Goal: Task Accomplishment & Management: Complete application form

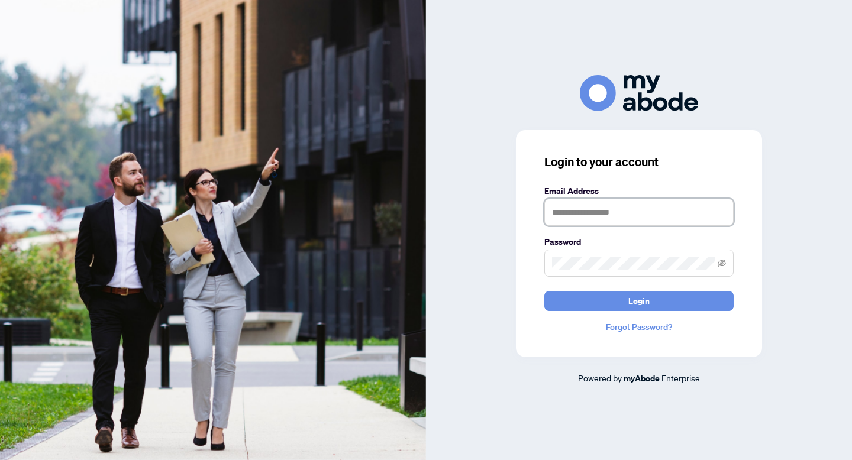
click at [600, 216] on input "text" at bounding box center [638, 212] width 189 height 27
type input "**********"
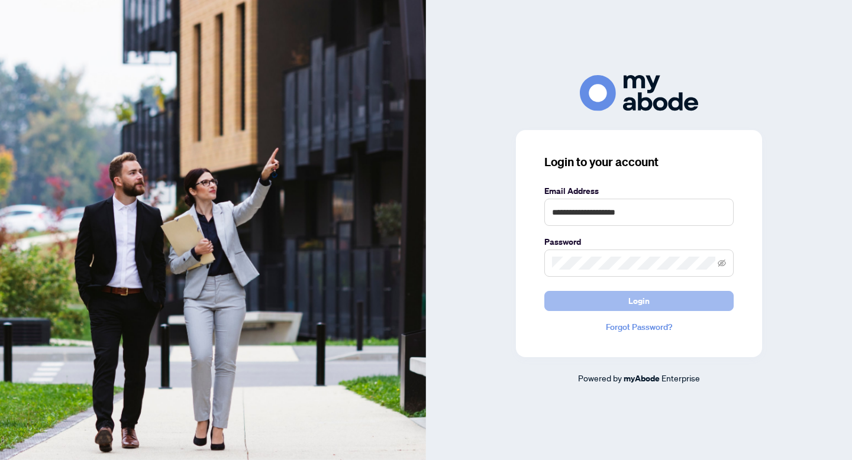
click at [590, 303] on button "Login" at bounding box center [638, 301] width 189 height 20
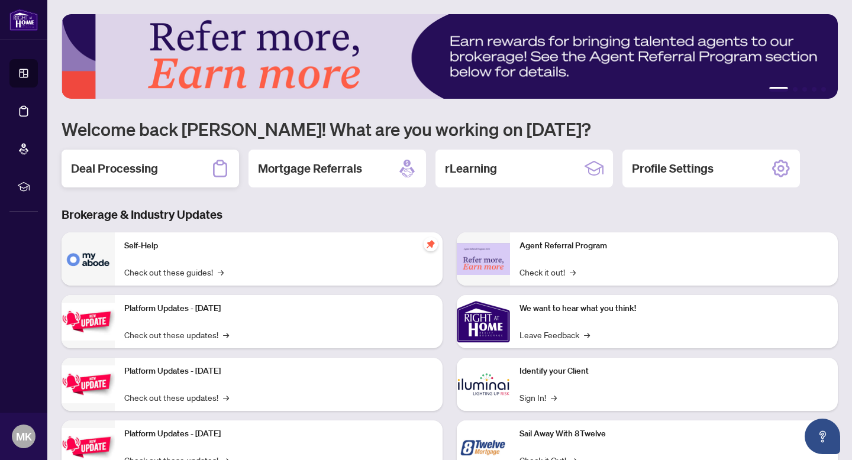
click at [114, 168] on h2 "Deal Processing" at bounding box center [114, 168] width 87 height 17
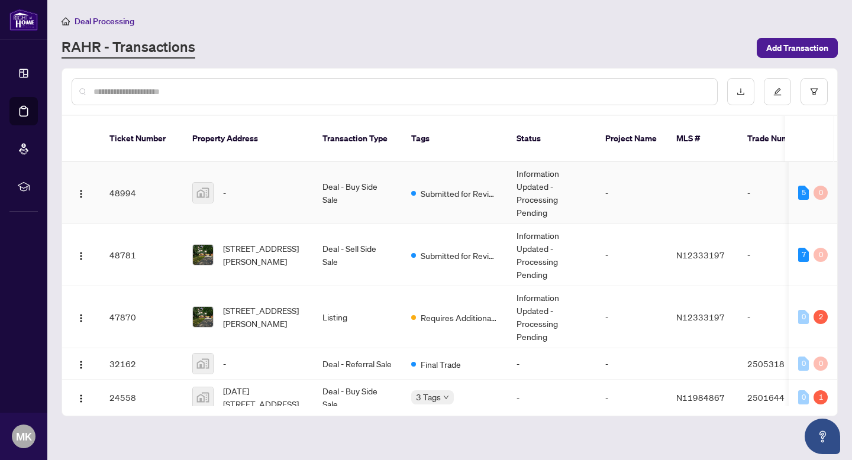
click at [129, 193] on td "48994" at bounding box center [141, 193] width 83 height 62
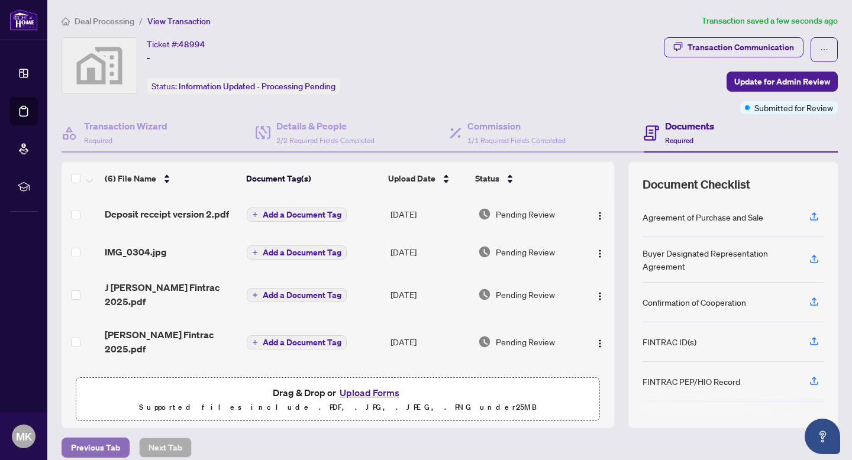
click at [84, 447] on span "Previous Tab" at bounding box center [95, 447] width 49 height 19
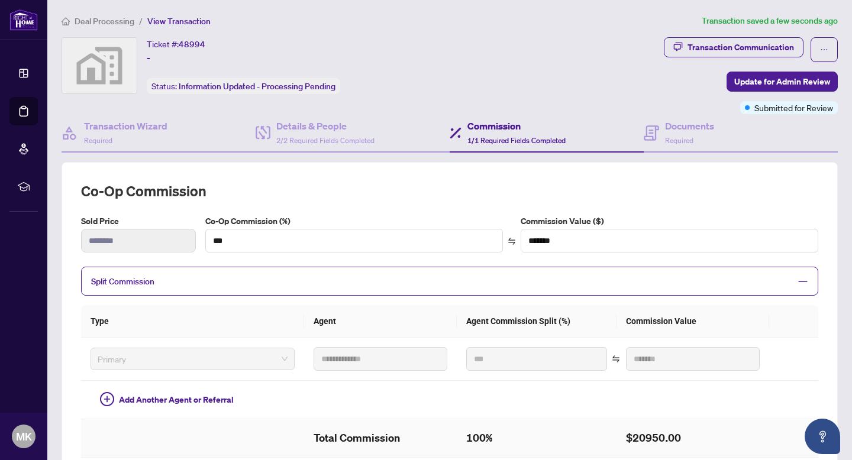
click at [84, 447] on td at bounding box center [192, 438] width 223 height 38
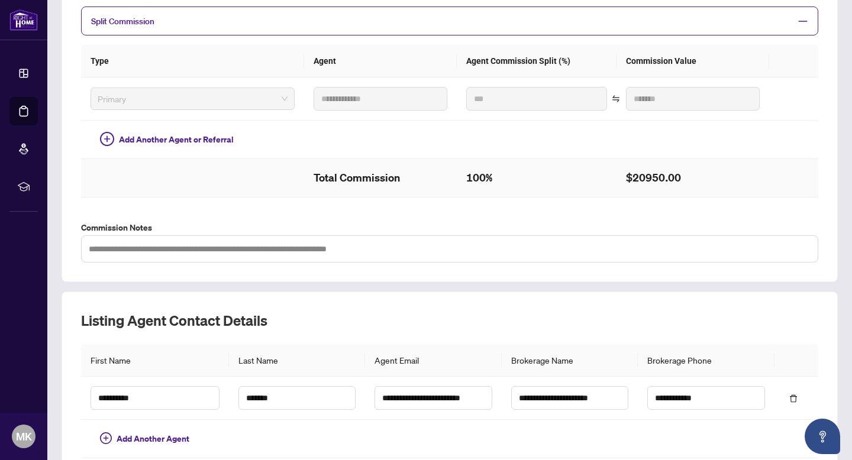
scroll to position [362, 0]
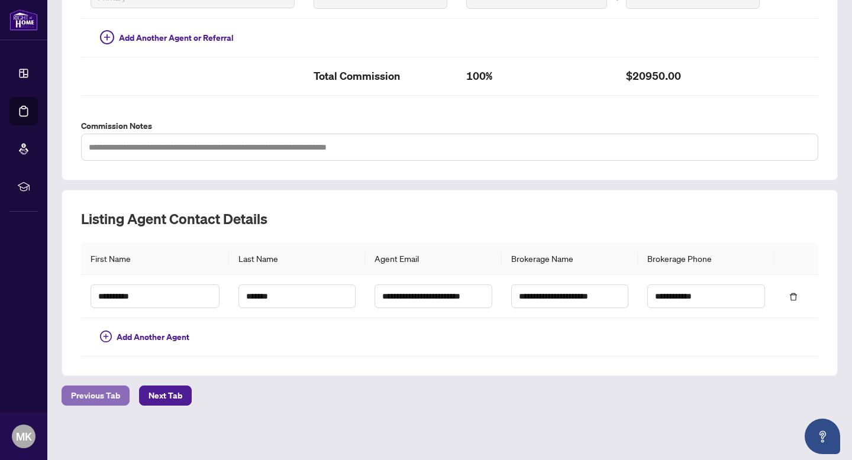
click at [87, 394] on span "Previous Tab" at bounding box center [95, 395] width 49 height 19
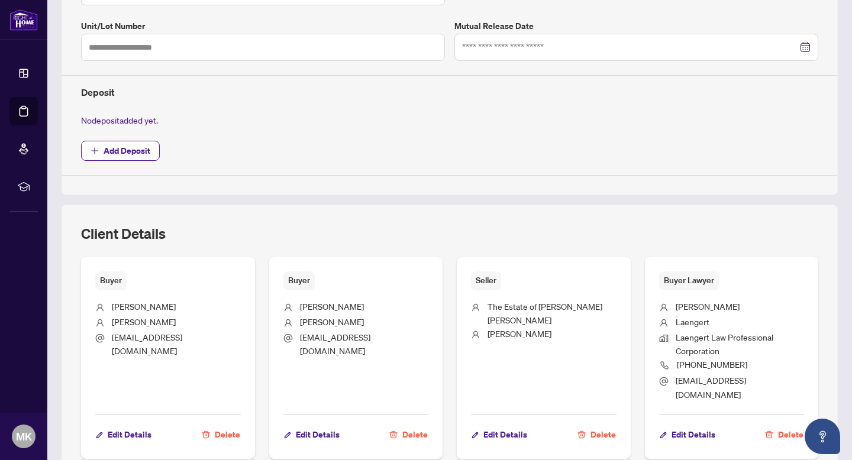
type input "**********"
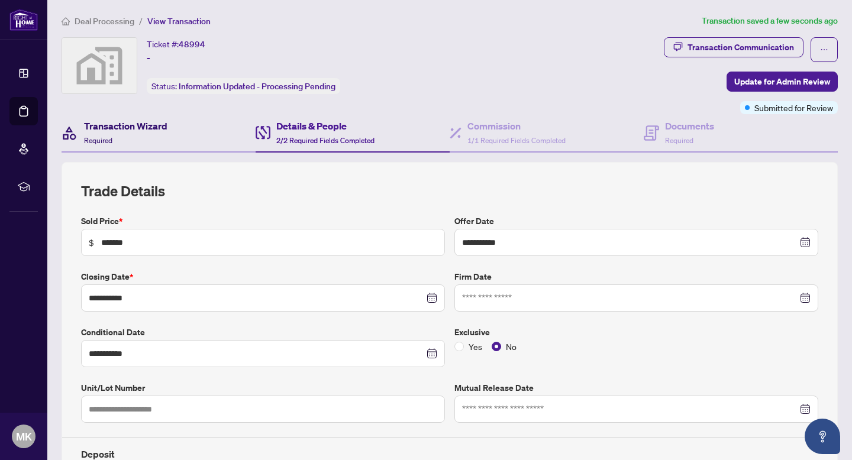
click at [111, 128] on h4 "Transaction Wizard" at bounding box center [125, 126] width 83 height 14
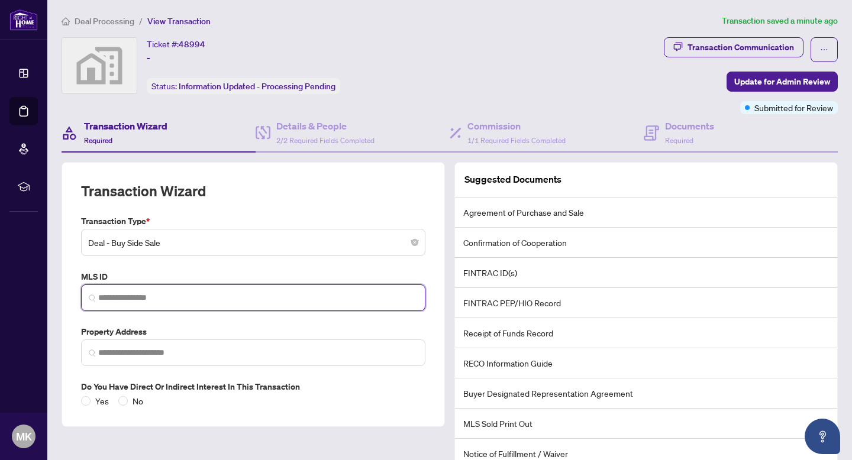
click at [107, 301] on input "search" at bounding box center [257, 298] width 319 height 12
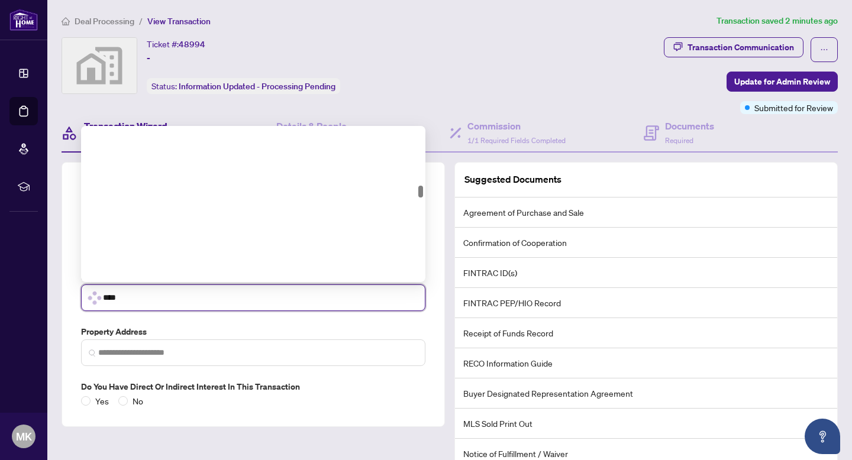
scroll to position [782, 0]
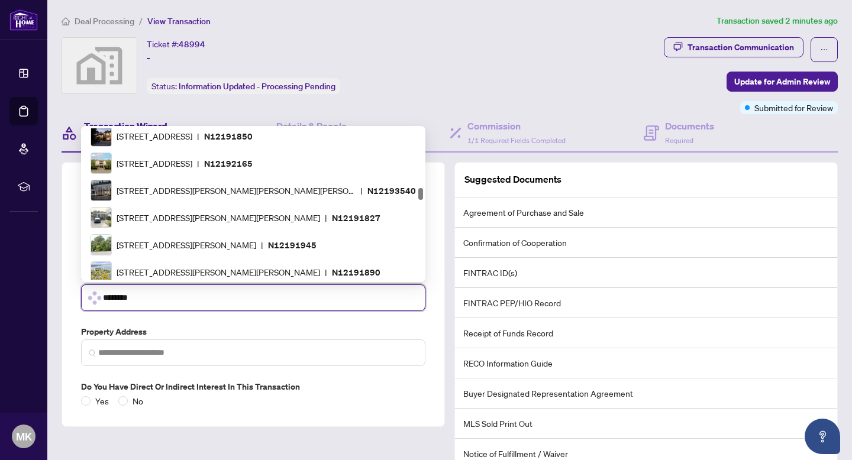
type input "*********"
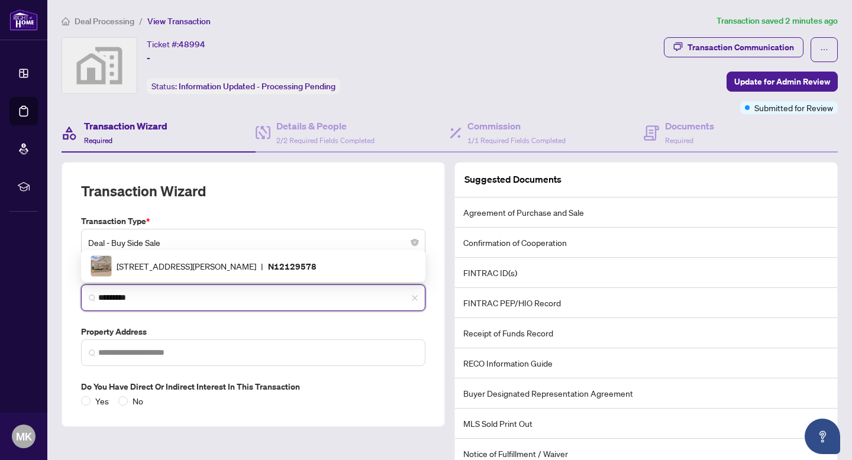
scroll to position [0, 0]
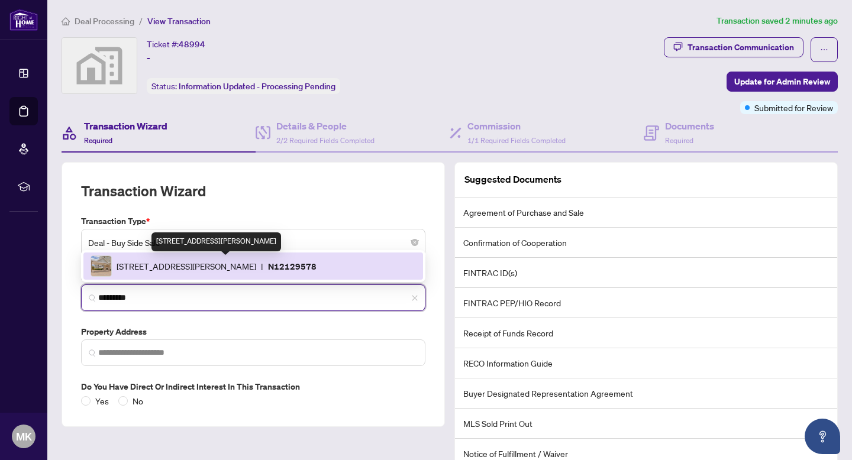
click at [175, 268] on span "[STREET_ADDRESS][PERSON_NAME]" at bounding box center [187, 266] width 140 height 13
type input "**********"
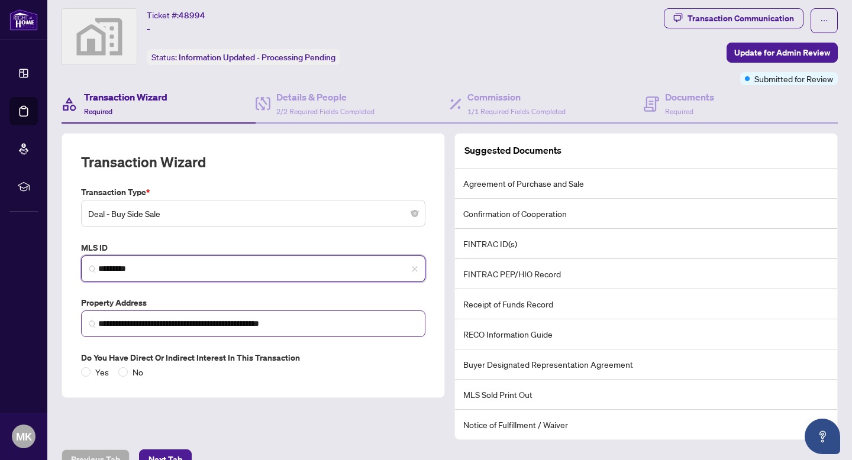
scroll to position [40, 0]
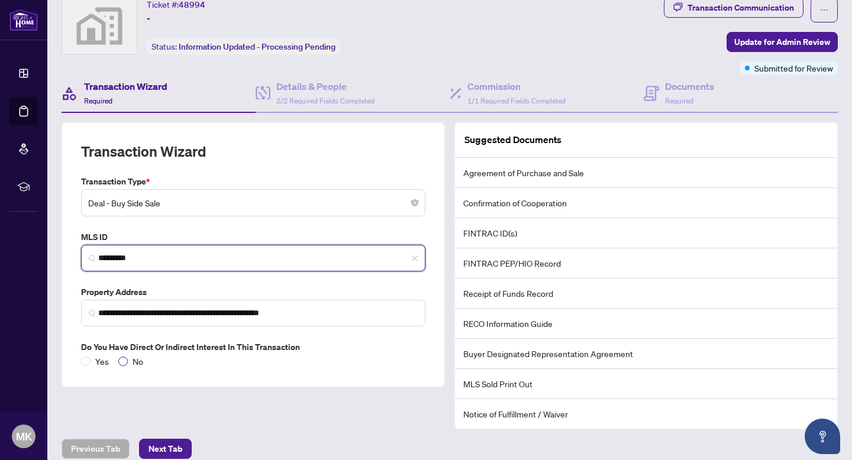
type input "*********"
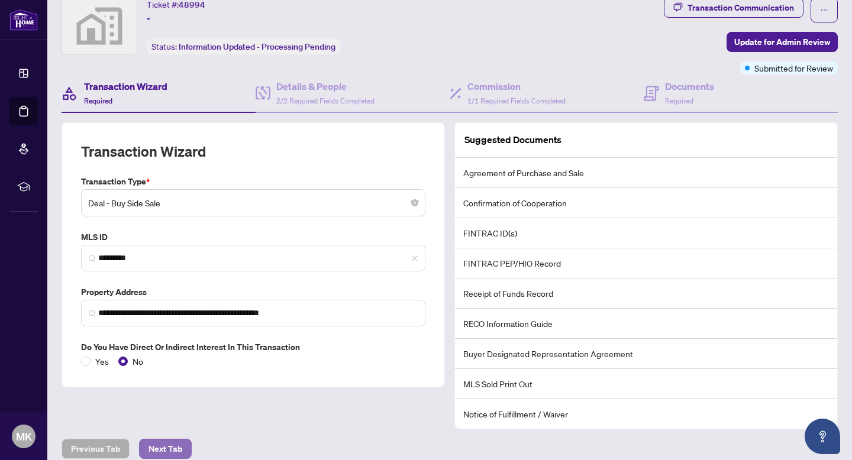
click at [159, 446] on span "Next Tab" at bounding box center [165, 448] width 34 height 19
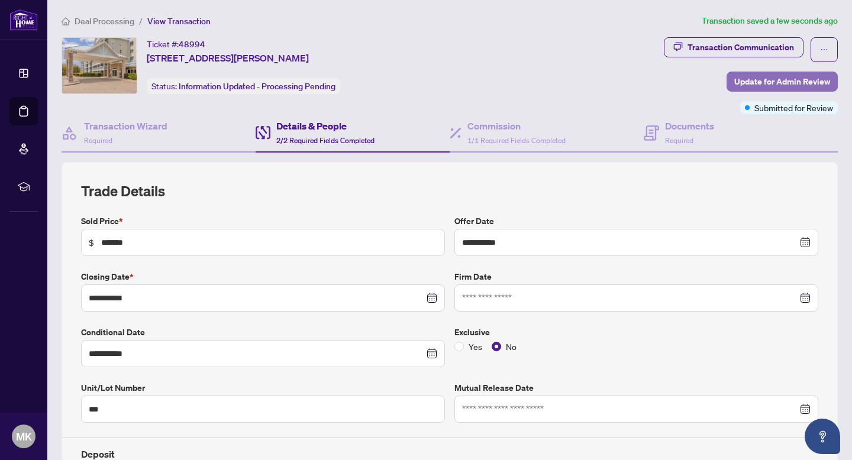
click at [749, 82] on span "Update for Admin Review" at bounding box center [782, 81] width 96 height 19
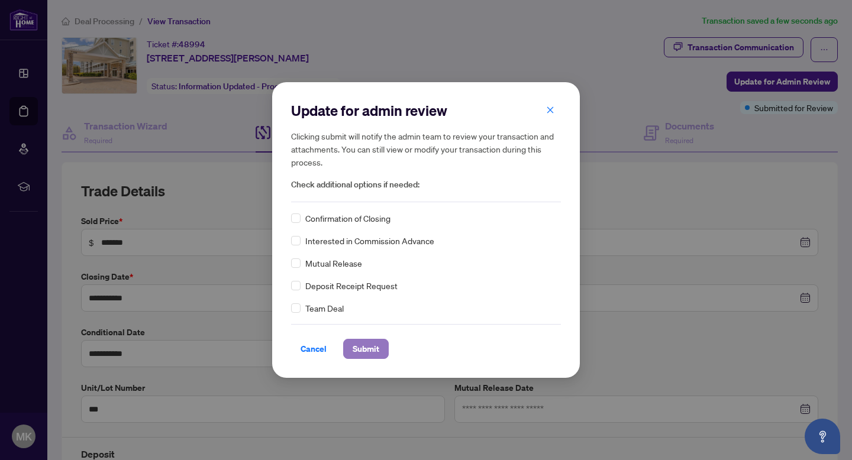
click at [352, 344] on span "Submit" at bounding box center [365, 348] width 27 height 19
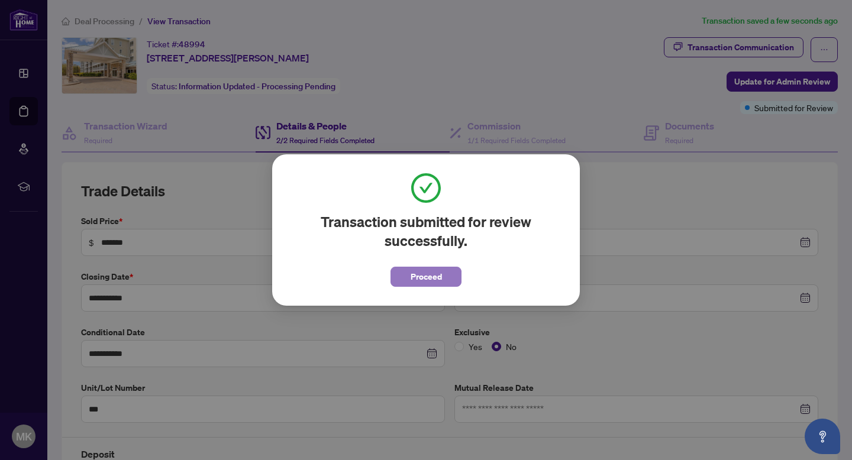
click at [415, 283] on span "Proceed" at bounding box center [425, 276] width 31 height 19
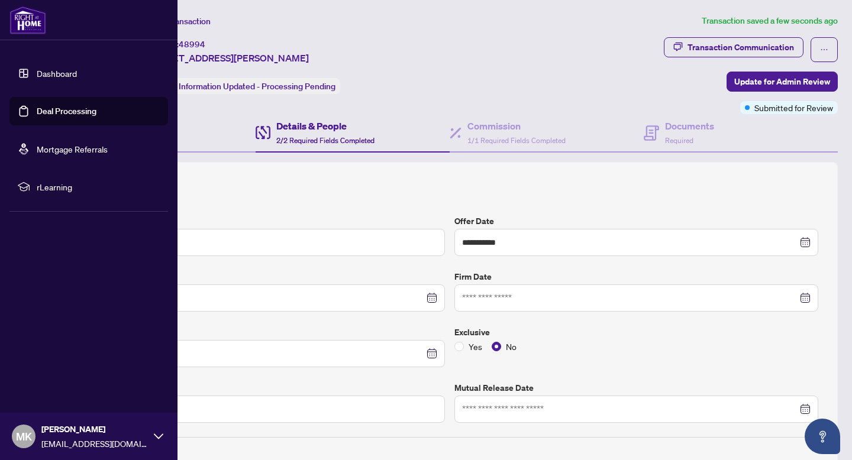
click at [37, 70] on link "Dashboard" at bounding box center [57, 73] width 40 height 11
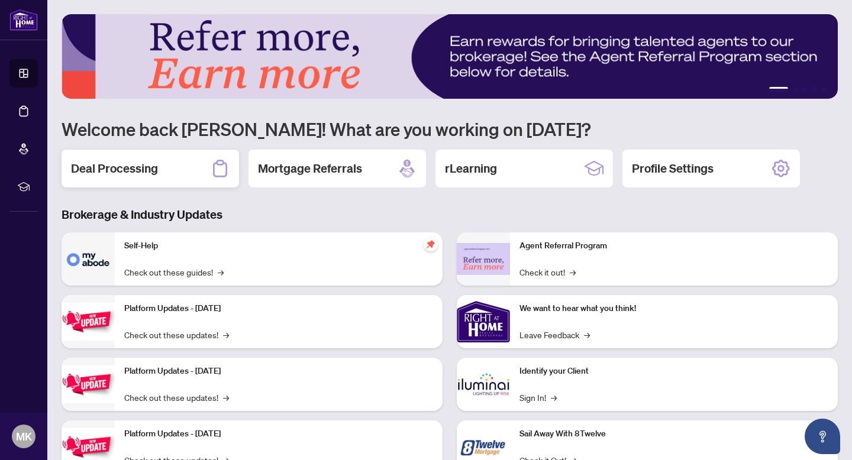
click at [151, 167] on h2 "Deal Processing" at bounding box center [114, 168] width 87 height 17
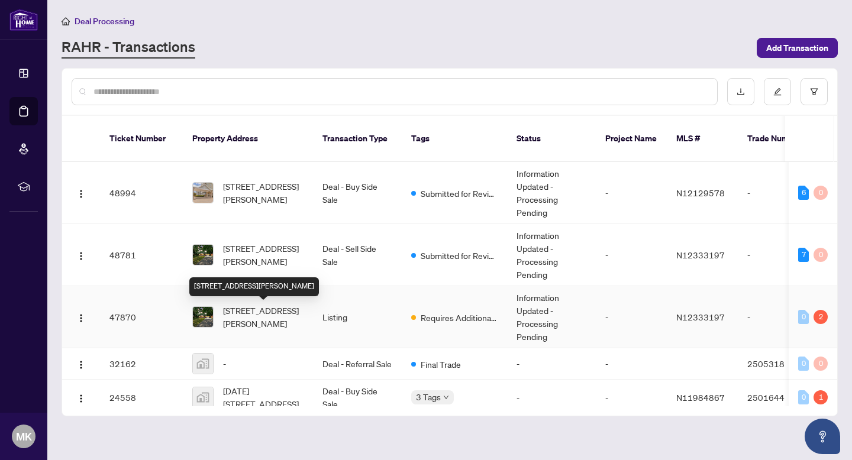
click at [230, 319] on span "[STREET_ADDRESS][PERSON_NAME]" at bounding box center [263, 317] width 80 height 26
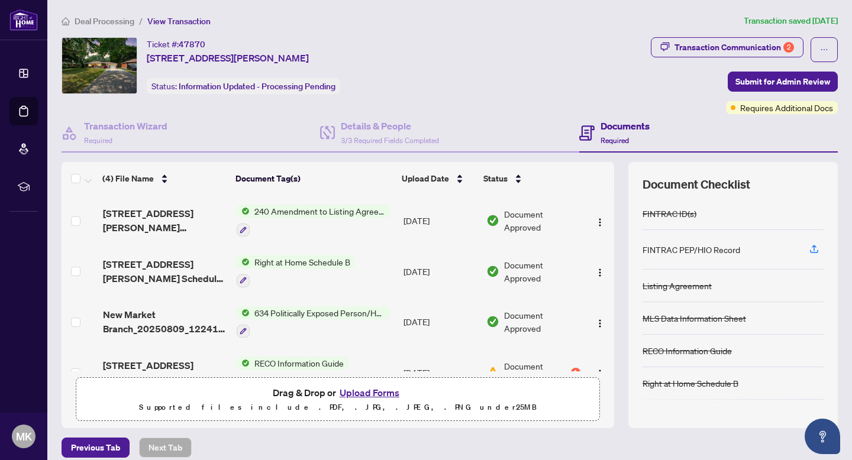
scroll to position [27, 0]
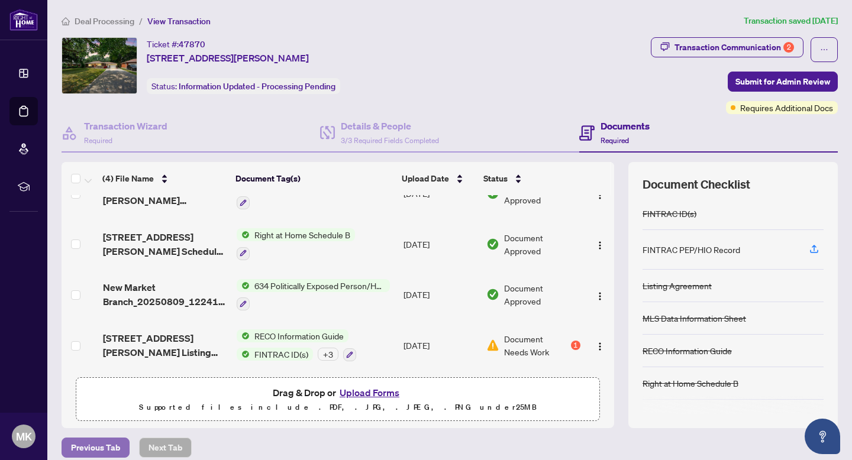
click at [101, 447] on span "Previous Tab" at bounding box center [95, 447] width 49 height 19
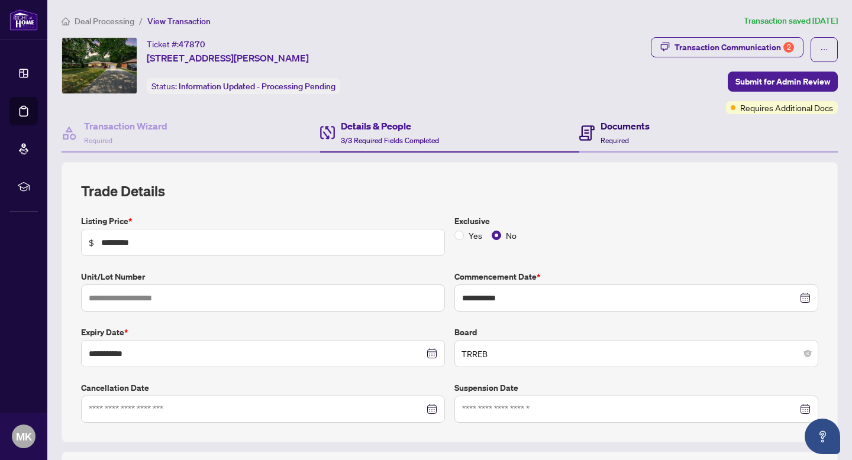
click at [619, 131] on h4 "Documents" at bounding box center [624, 126] width 49 height 14
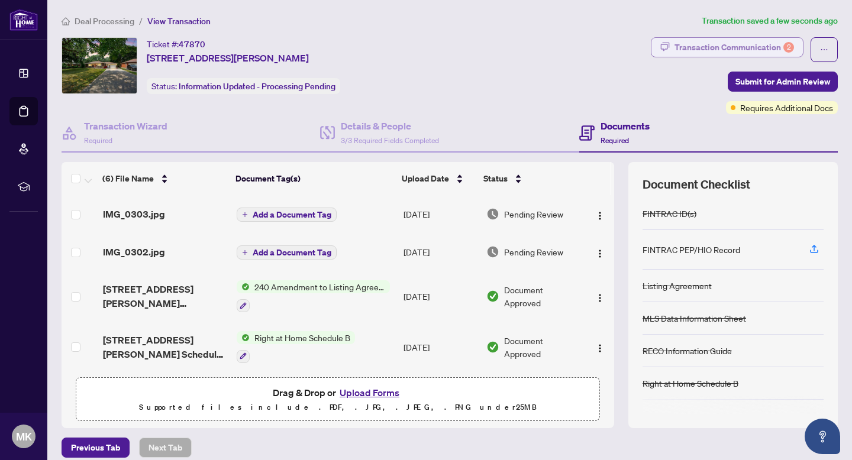
click at [745, 48] on div "Transaction Communication 2" at bounding box center [733, 47] width 119 height 19
type textarea "**********"
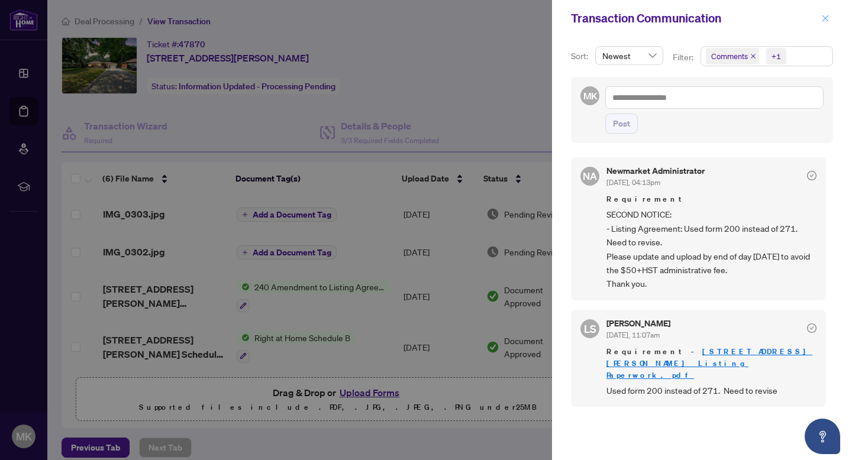
click at [827, 20] on icon "close" at bounding box center [825, 18] width 7 height 7
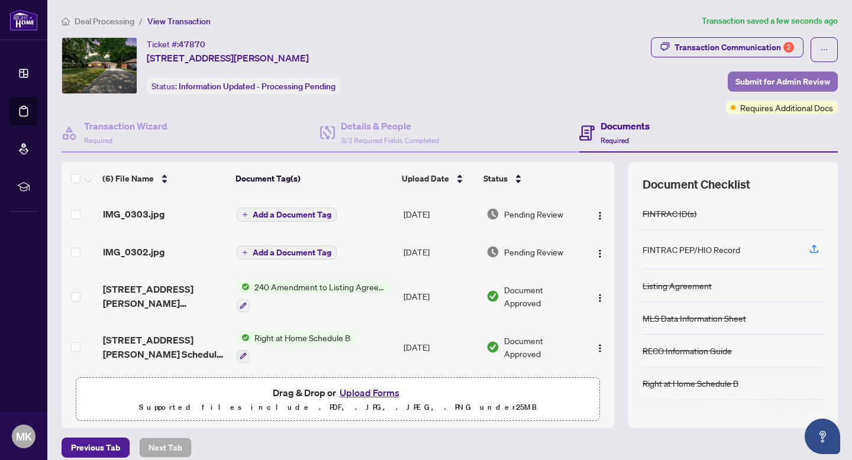
click at [761, 82] on span "Submit for Admin Review" at bounding box center [782, 81] width 95 height 19
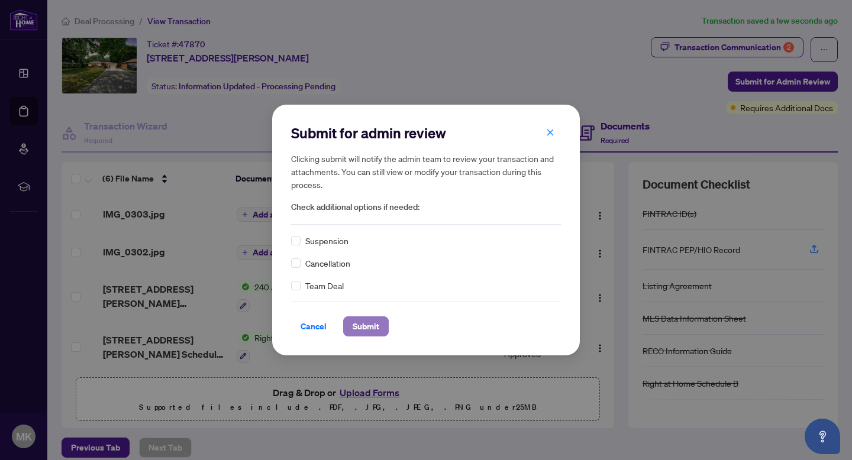
click at [361, 326] on span "Submit" at bounding box center [365, 326] width 27 height 19
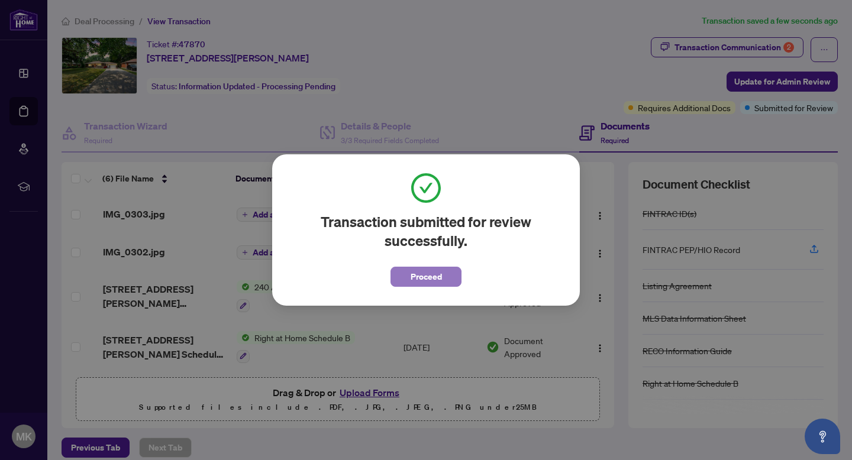
click at [415, 275] on span "Proceed" at bounding box center [425, 276] width 31 height 19
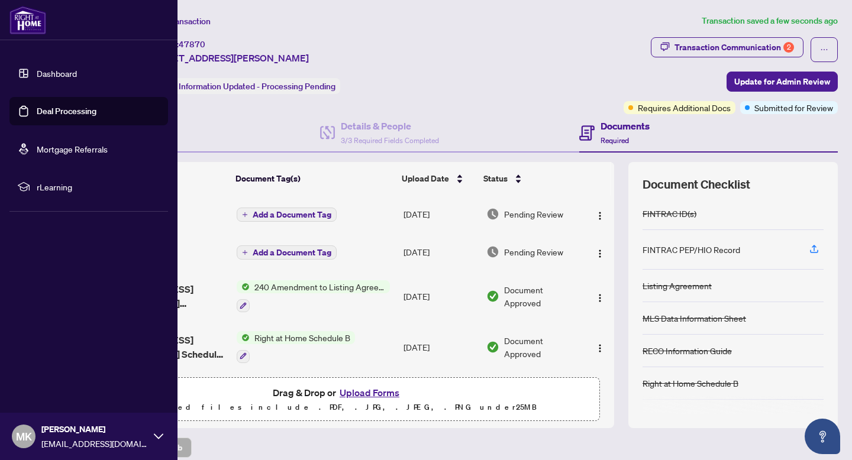
click at [82, 112] on link "Deal Processing" at bounding box center [67, 111] width 60 height 11
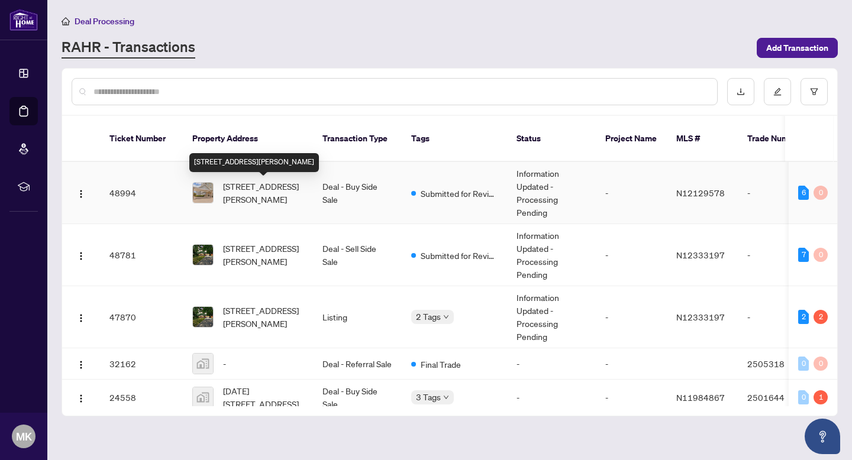
click at [250, 189] on span "[STREET_ADDRESS][PERSON_NAME]" at bounding box center [263, 193] width 80 height 26
